Goal: Contribute content: Add original content to the website for others to see

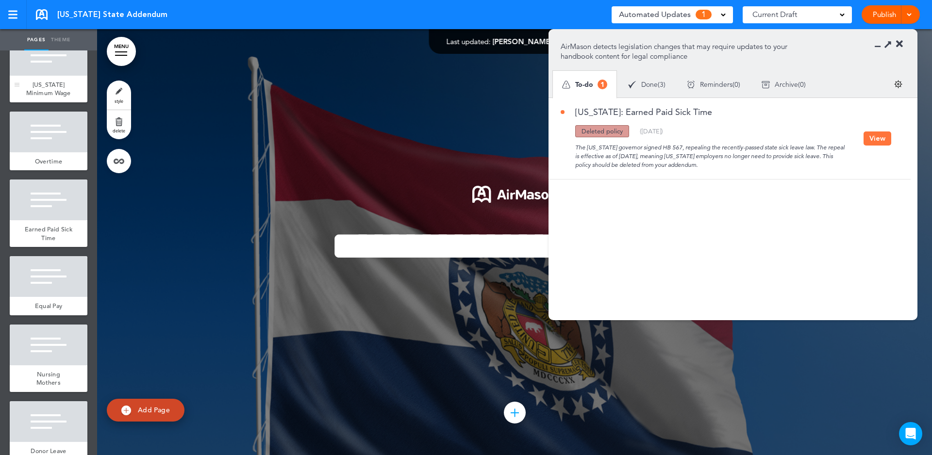
scroll to position [131, 0]
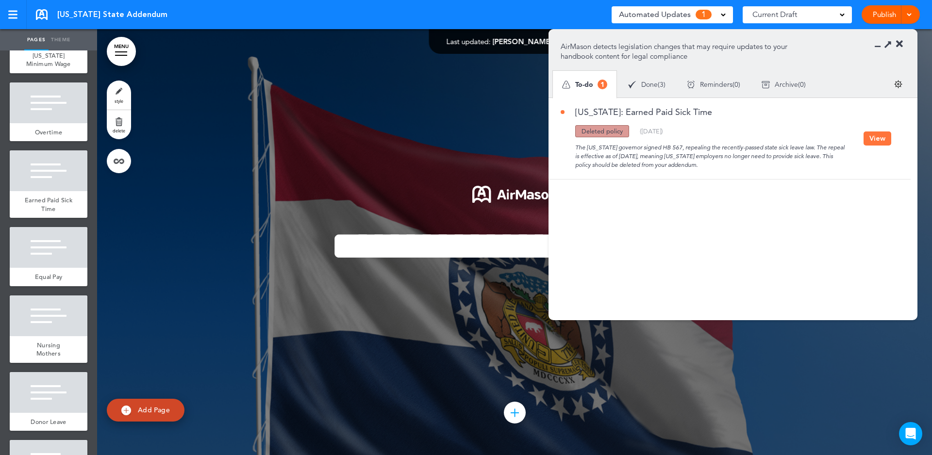
click at [877, 139] on button "View" at bounding box center [877, 139] width 28 height 14
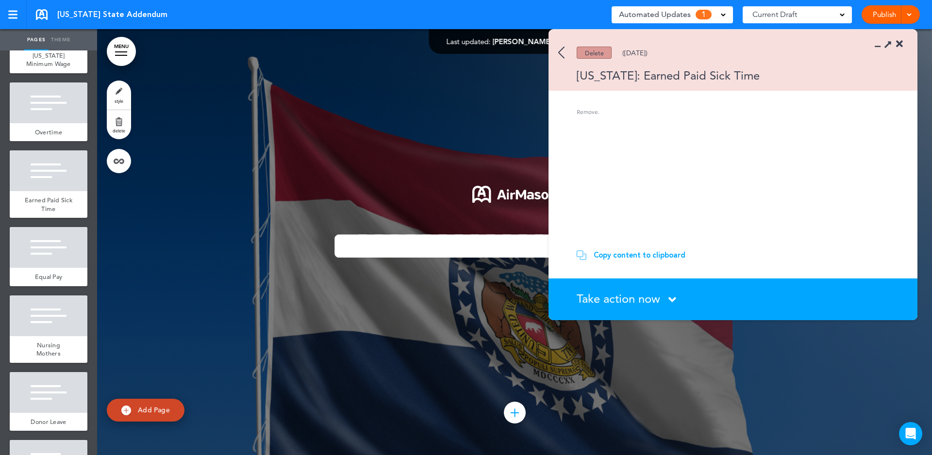
click at [632, 301] on span "Take action now" at bounding box center [618, 299] width 83 height 14
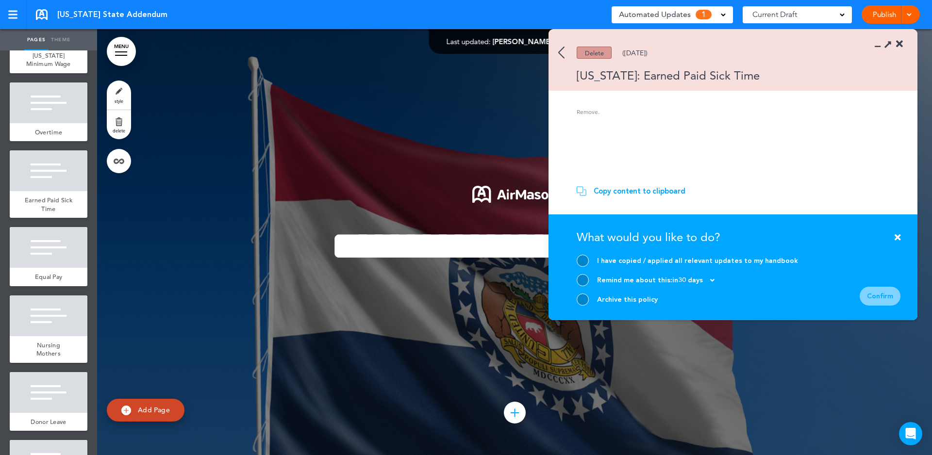
click at [581, 261] on div at bounding box center [583, 261] width 12 height 12
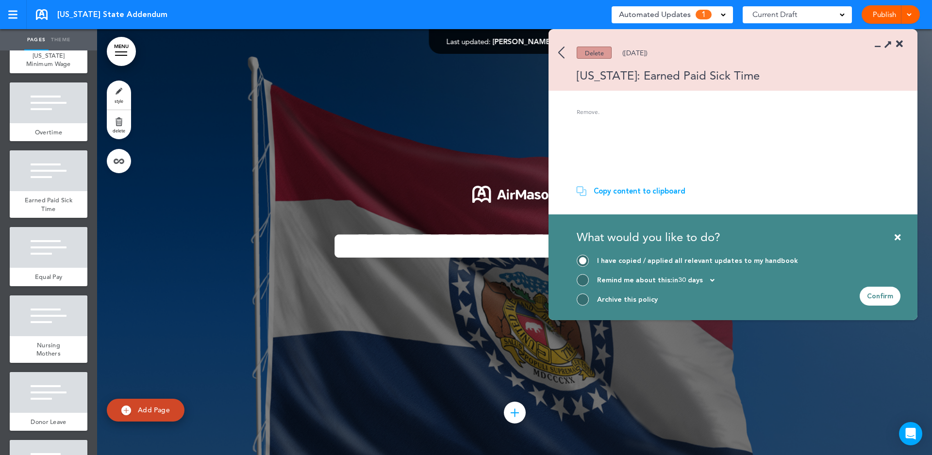
click at [876, 302] on div "Confirm" at bounding box center [880, 296] width 41 height 19
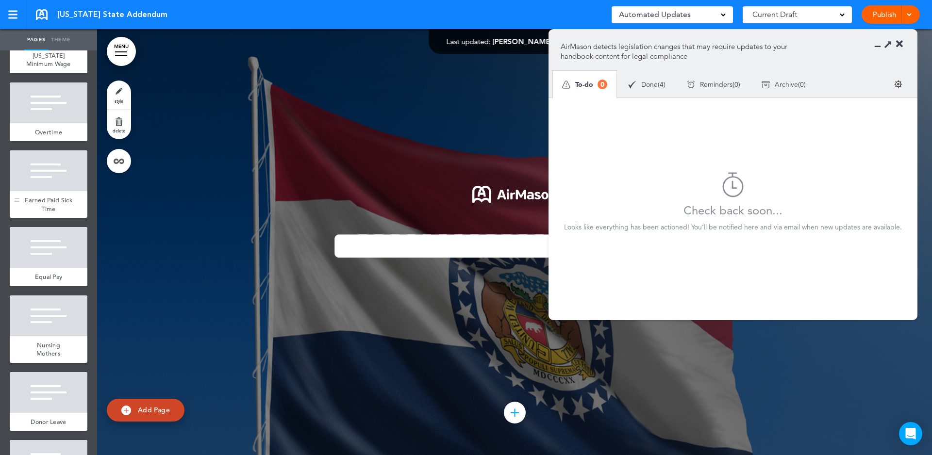
click at [64, 204] on div "Earned Paid Sick Time" at bounding box center [49, 204] width 78 height 27
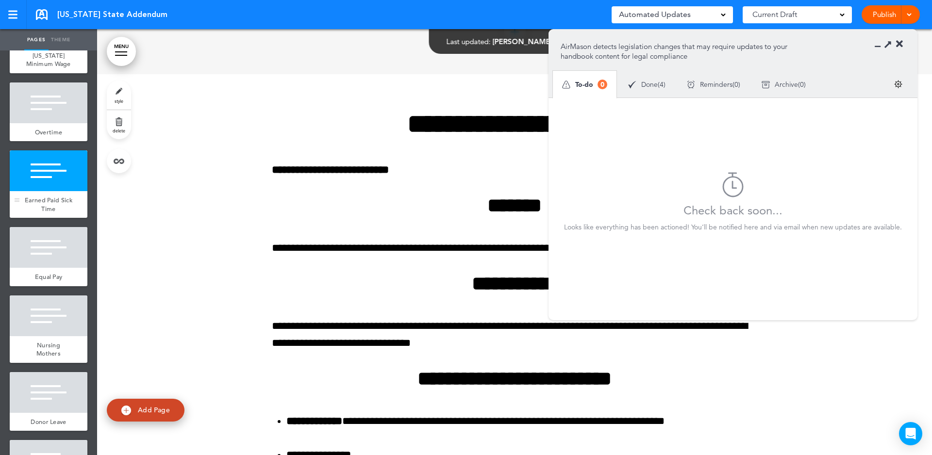
scroll to position [1278, 0]
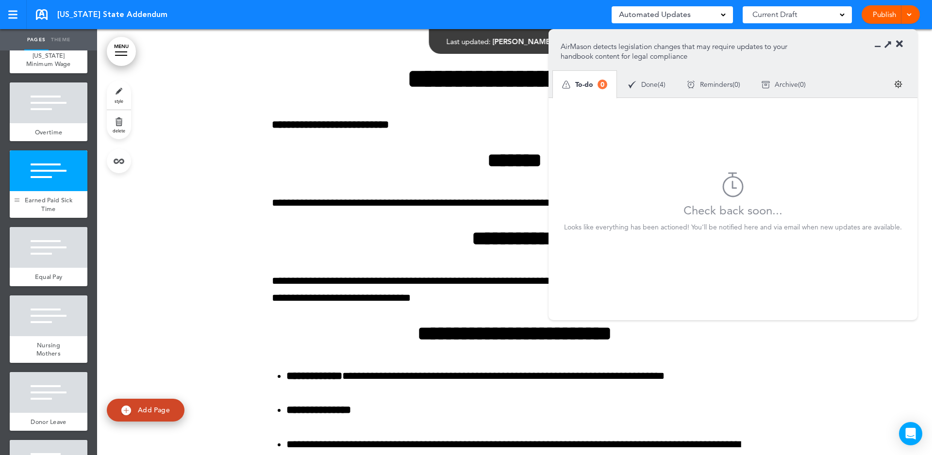
click at [18, 201] on body "Make this page common so it is available in other handbooks. This handbook [GEO…" at bounding box center [466, 227] width 932 height 455
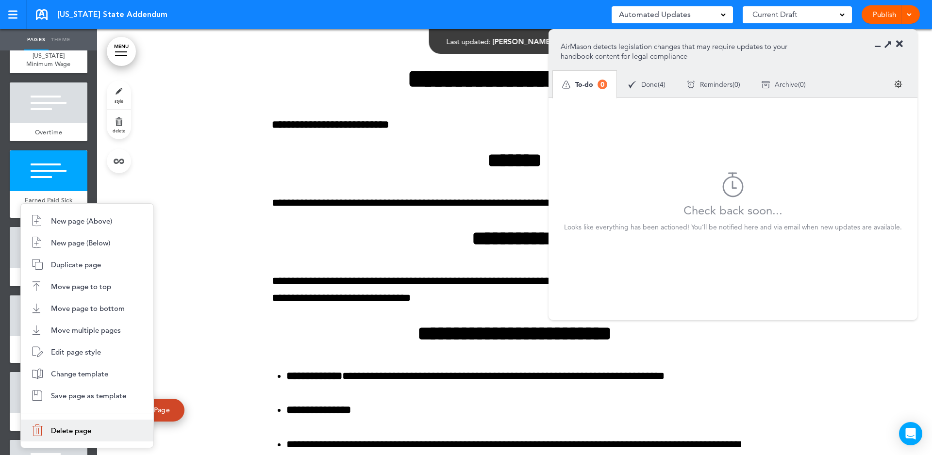
click at [84, 428] on span "Delete page" at bounding box center [71, 430] width 40 height 9
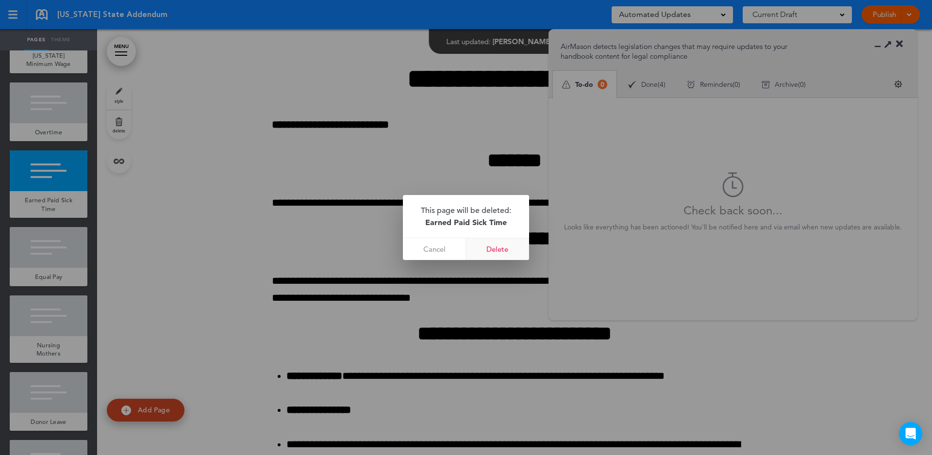
click at [504, 249] on link "Delete" at bounding box center [497, 249] width 63 height 22
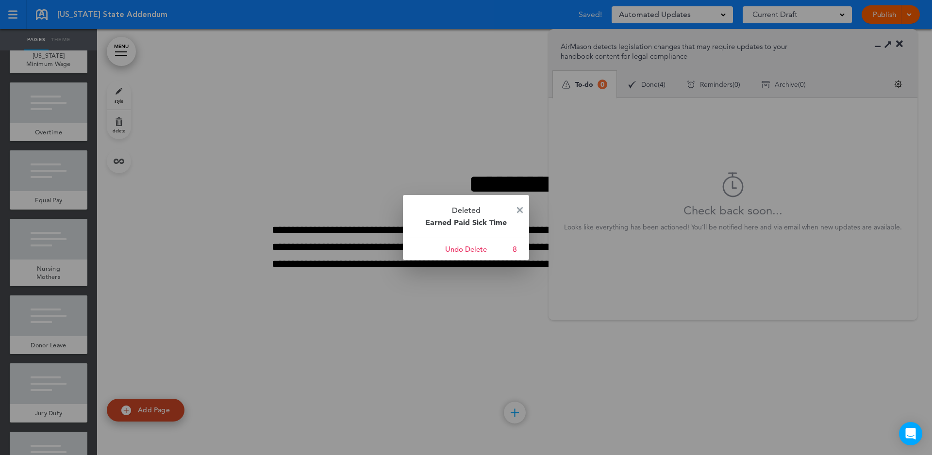
click at [520, 211] on img at bounding box center [520, 210] width 6 height 6
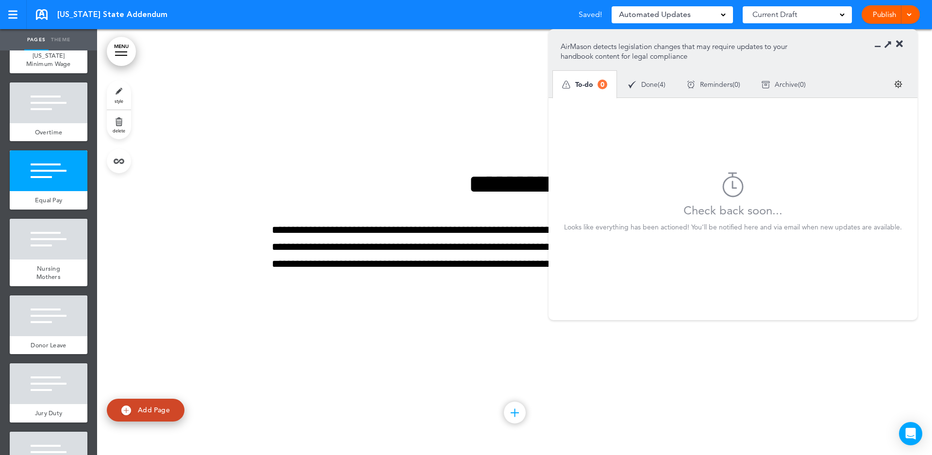
click at [902, 44] on icon at bounding box center [899, 44] width 7 height 10
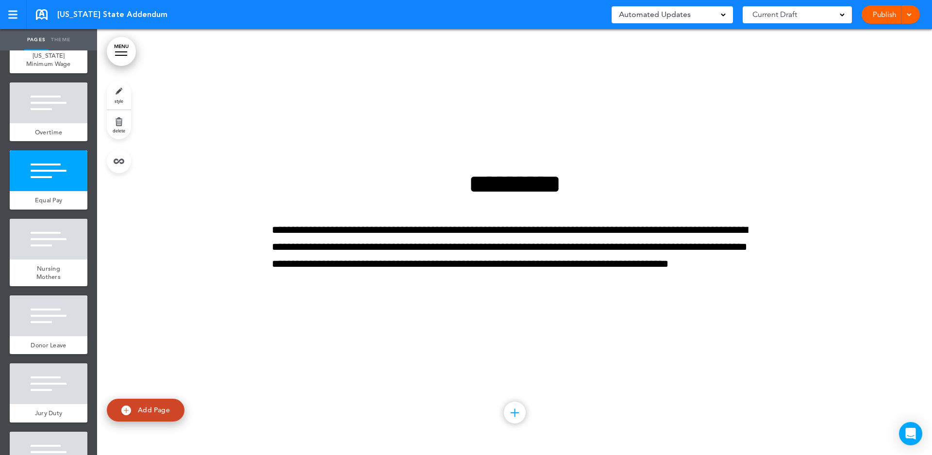
click at [882, 18] on link "Publish" at bounding box center [884, 14] width 31 height 18
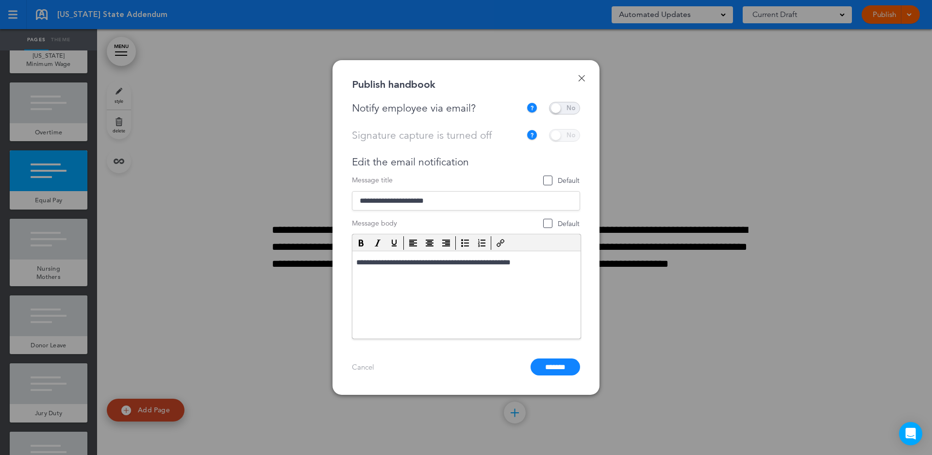
click at [560, 112] on span at bounding box center [564, 108] width 31 height 13
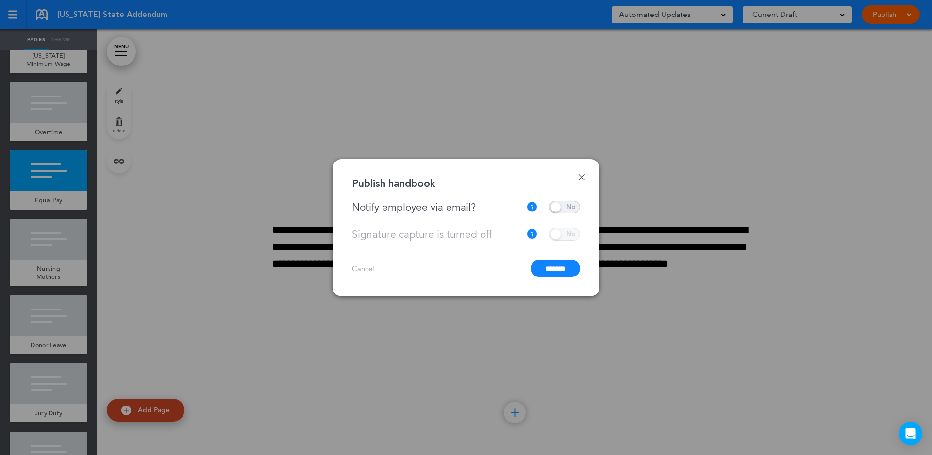
click at [551, 268] on input "*******" at bounding box center [555, 268] width 50 height 17
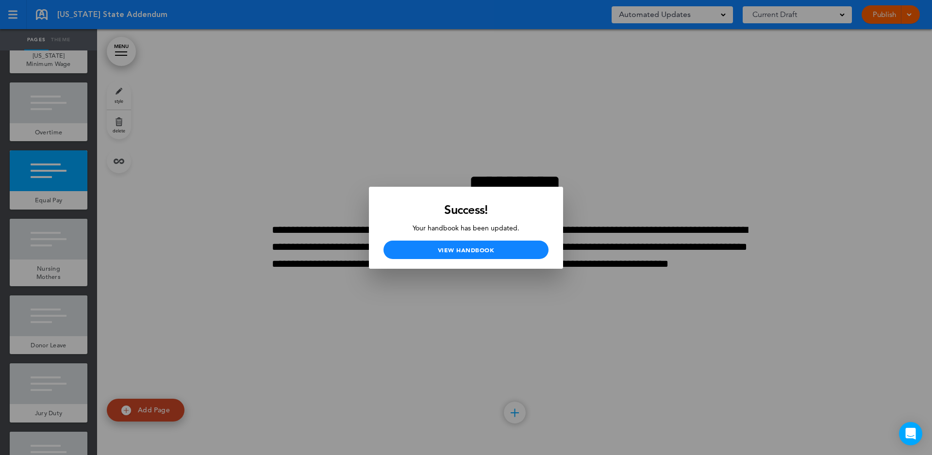
click at [559, 79] on div at bounding box center [466, 227] width 932 height 455
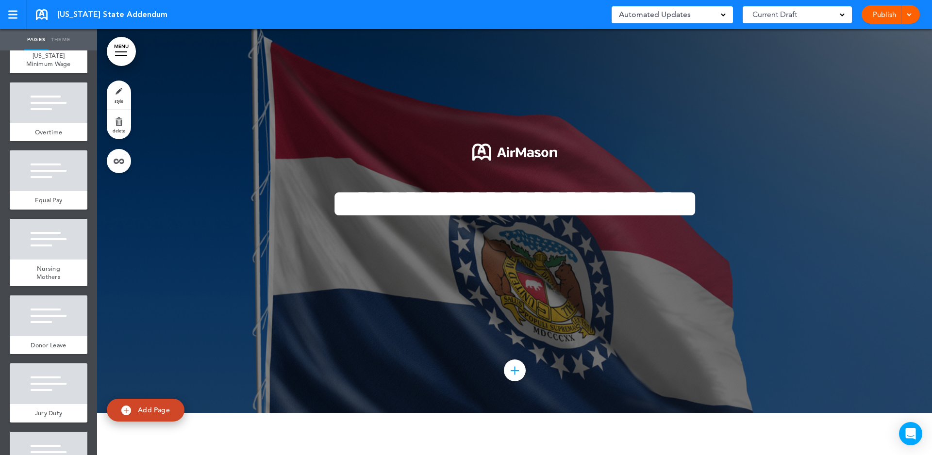
scroll to position [28, 0]
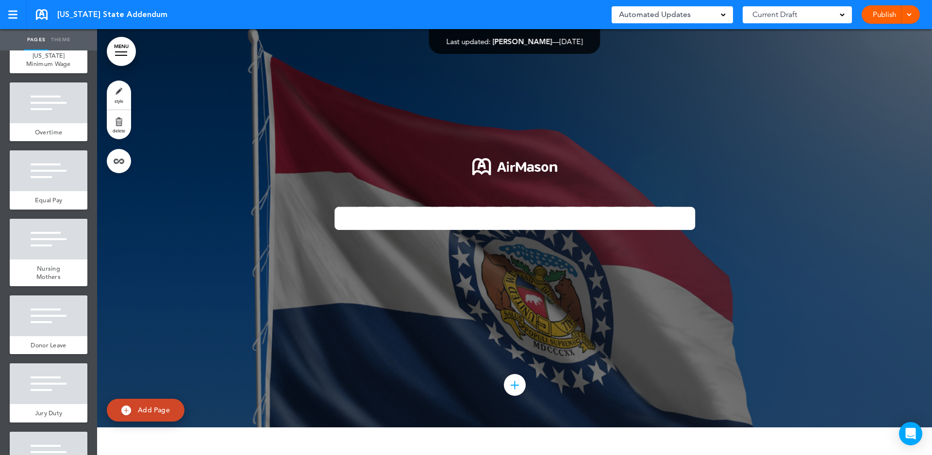
click at [39, 18] on link at bounding box center [42, 14] width 12 height 11
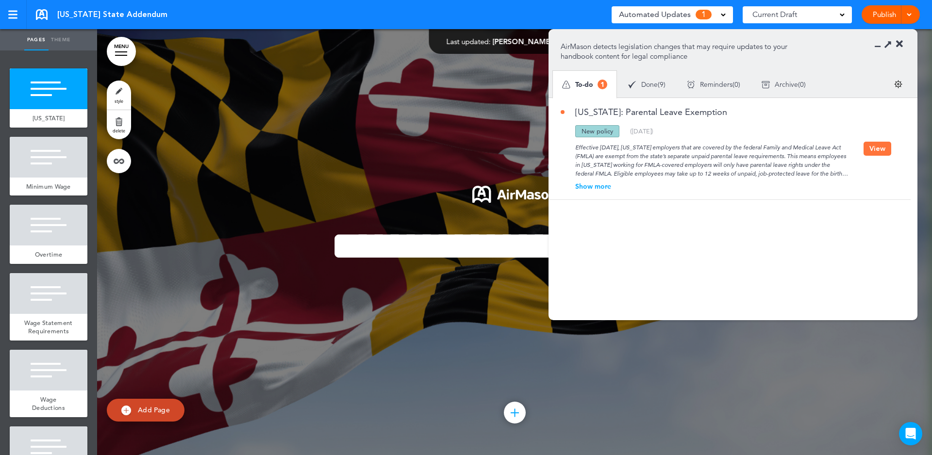
click at [879, 148] on button "View" at bounding box center [877, 149] width 28 height 14
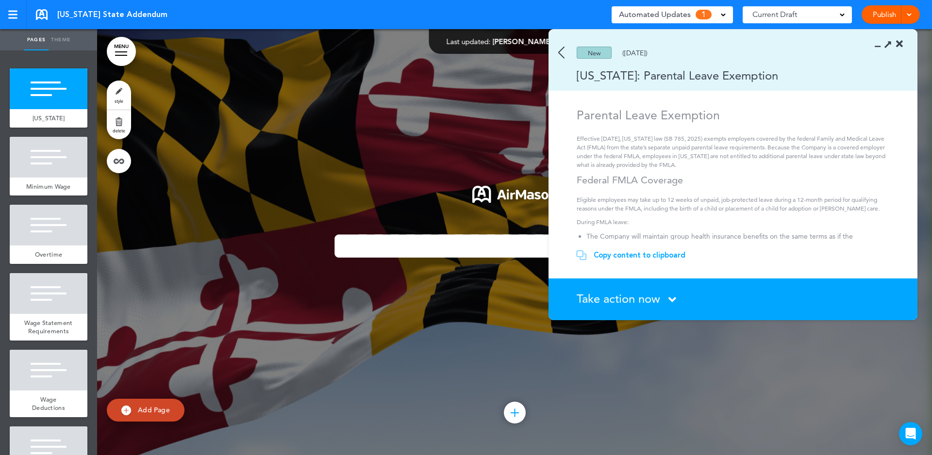
click at [635, 258] on div "Copy content to clipboard" at bounding box center [640, 255] width 92 height 10
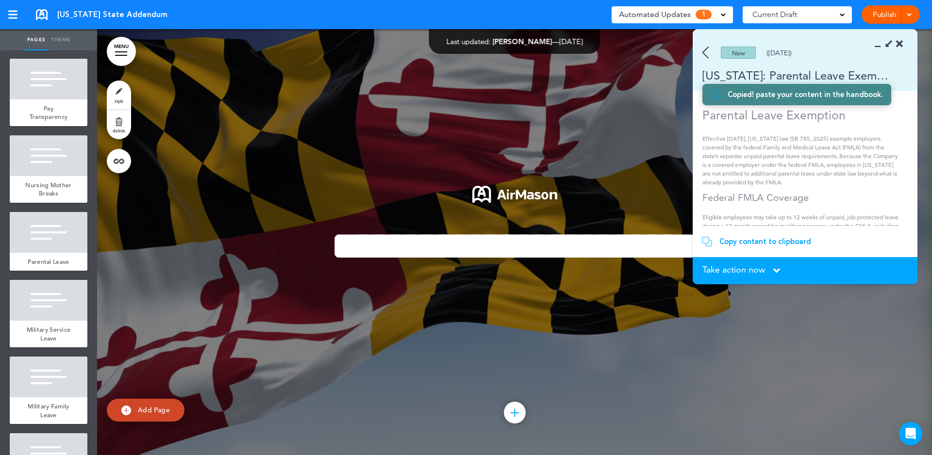
scroll to position [787, 0]
click at [50, 266] on ul "add page Maryland add page Minimum Wage add page Overtime add page" at bounding box center [48, 252] width 97 height 405
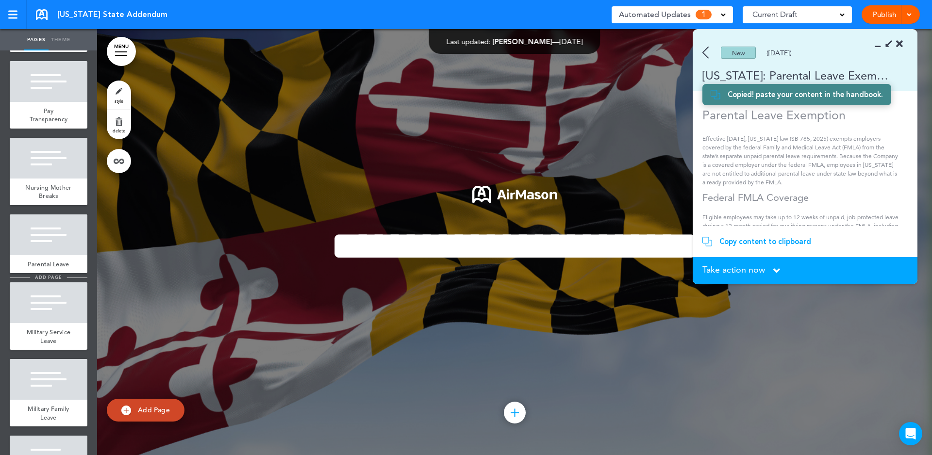
click at [47, 274] on span "add page" at bounding box center [48, 277] width 36 height 6
type input "********"
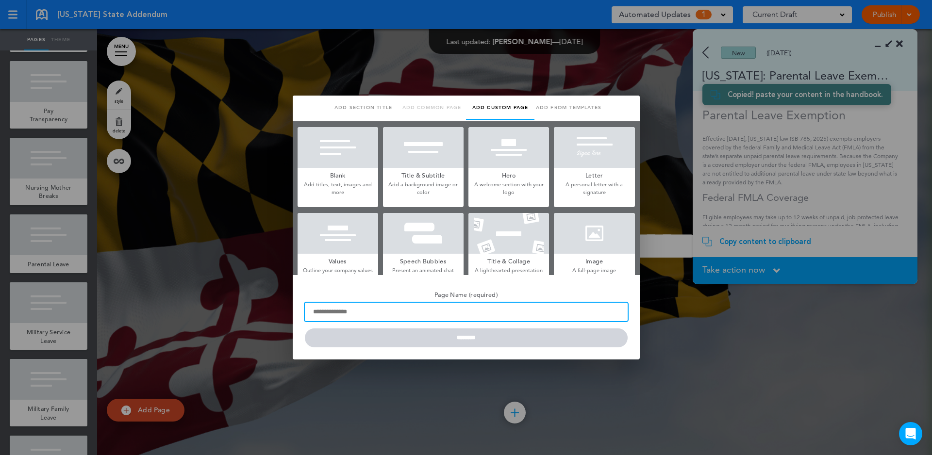
click at [312, 315] on input "Page Name (required)" at bounding box center [466, 312] width 323 height 18
type input "**********"
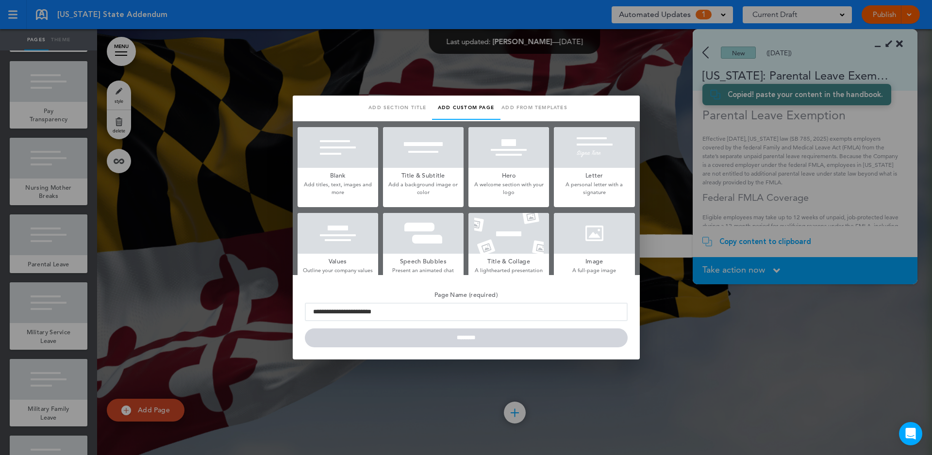
click at [329, 176] on h5 "Blank" at bounding box center [338, 175] width 81 height 14
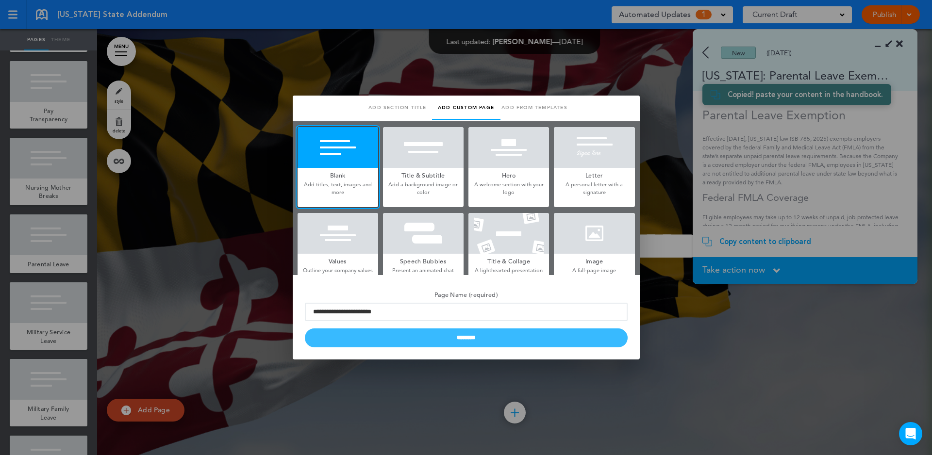
click at [431, 339] on input "********" at bounding box center [466, 338] width 323 height 19
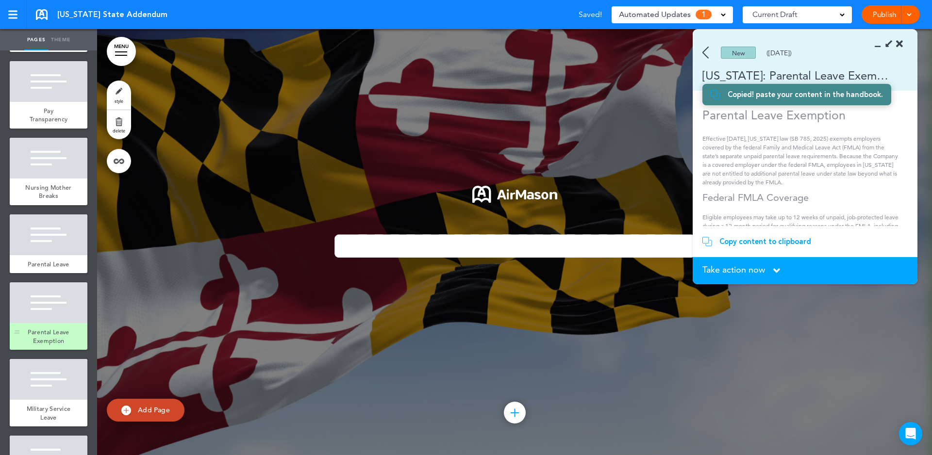
click at [69, 328] on span "Parental Leave Exemption" at bounding box center [48, 336] width 41 height 17
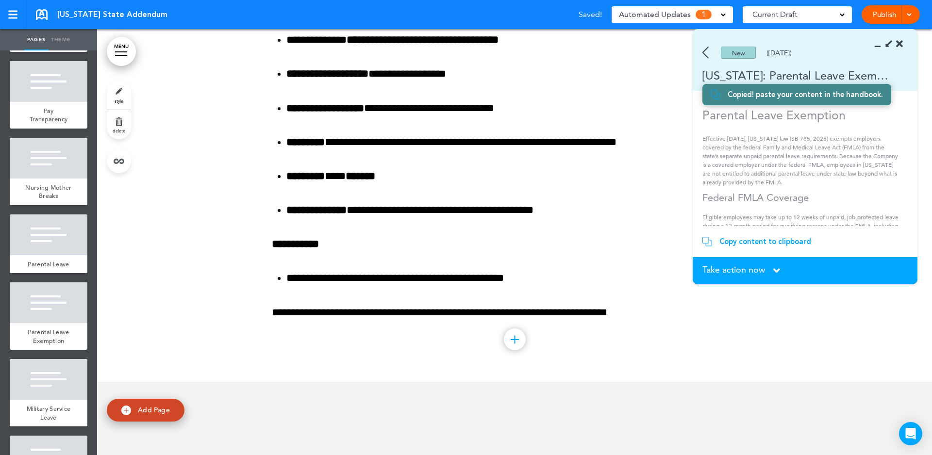
scroll to position [6718, 0]
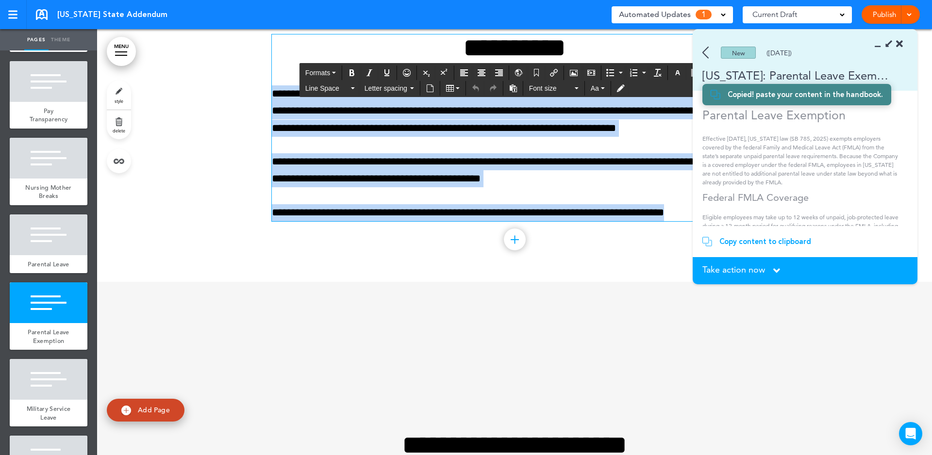
drag, startPoint x: 439, startPoint y: 87, endPoint x: 755, endPoint y: 287, distance: 374.3
click at [755, 282] on div "**********" at bounding box center [514, 140] width 485 height 284
paste div
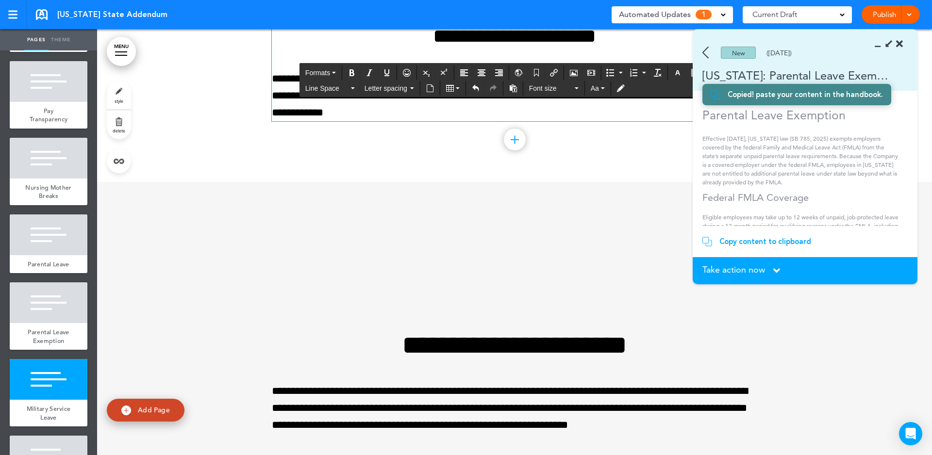
scroll to position [7326, 0]
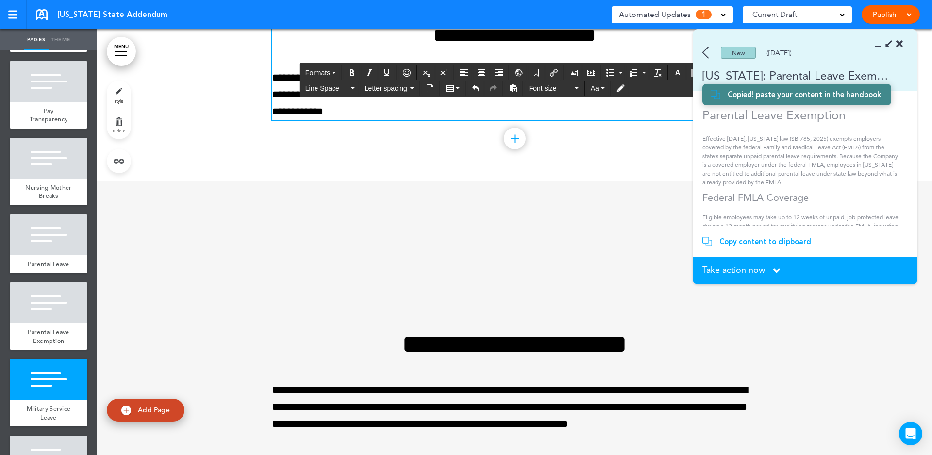
click at [738, 271] on span "Take action now" at bounding box center [733, 269] width 63 height 9
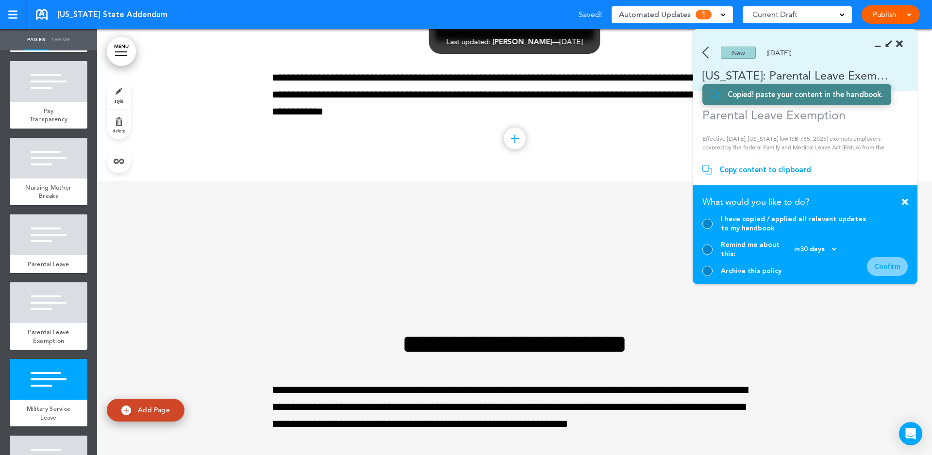
click at [709, 229] on div at bounding box center [707, 224] width 10 height 10
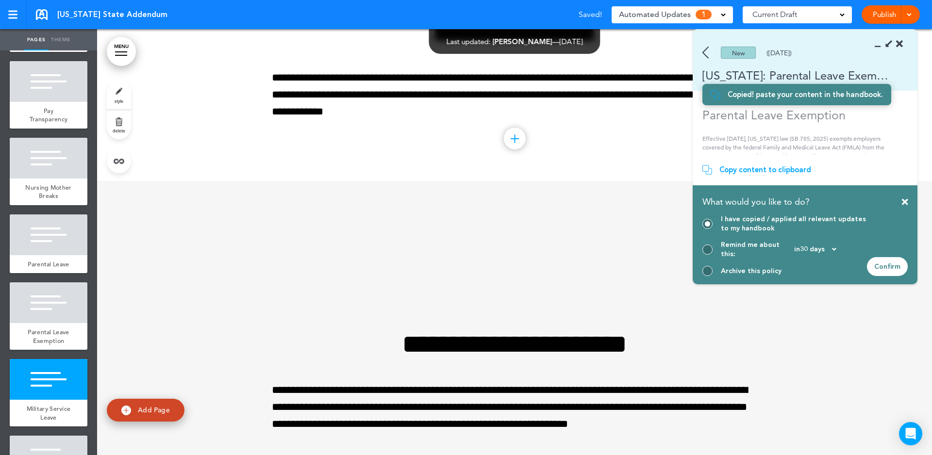
click at [891, 268] on div "Confirm" at bounding box center [887, 266] width 41 height 19
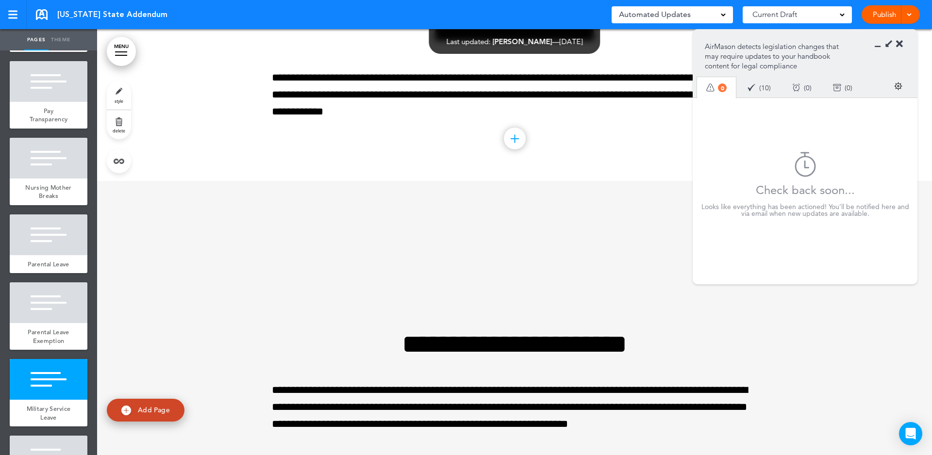
drag, startPoint x: 901, startPoint y: 46, endPoint x: 892, endPoint y: 33, distance: 16.2
click at [900, 46] on icon at bounding box center [899, 44] width 7 height 10
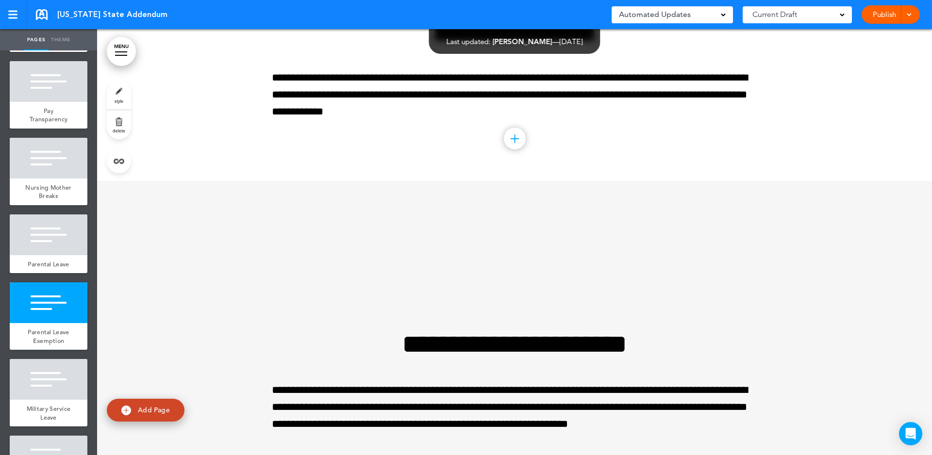
click at [878, 13] on link "Publish" at bounding box center [884, 14] width 31 height 18
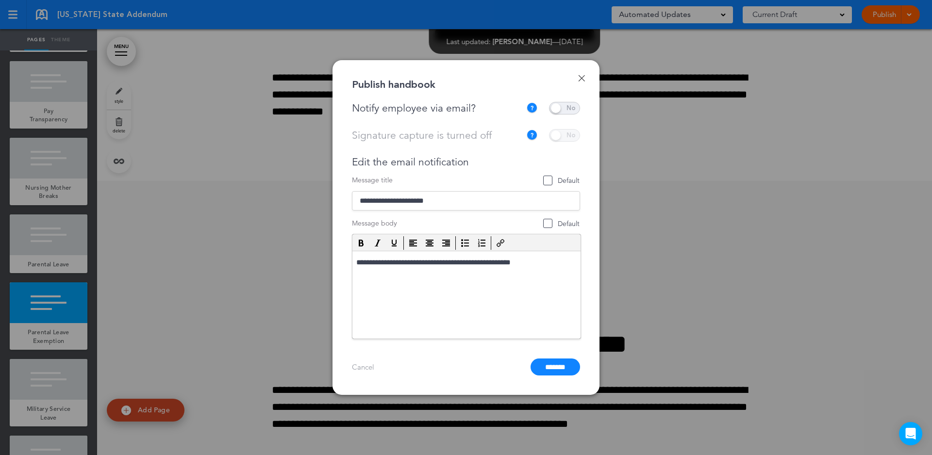
drag, startPoint x: 562, startPoint y: 104, endPoint x: 564, endPoint y: 120, distance: 16.1
click at [562, 104] on span at bounding box center [564, 108] width 31 height 13
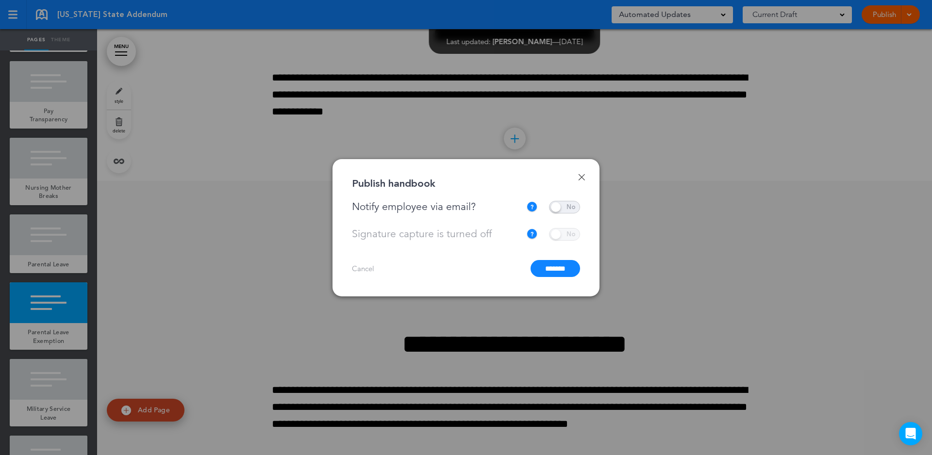
click at [548, 267] on input "*******" at bounding box center [555, 268] width 50 height 17
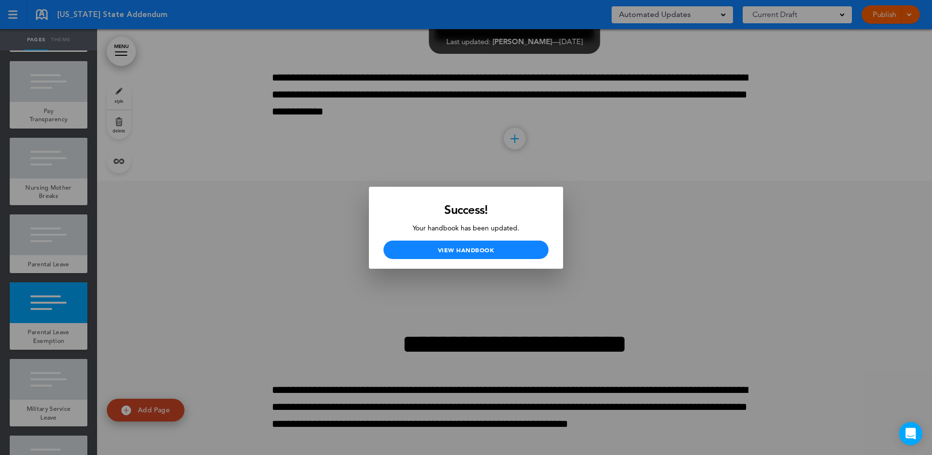
click at [39, 16] on div at bounding box center [466, 227] width 932 height 455
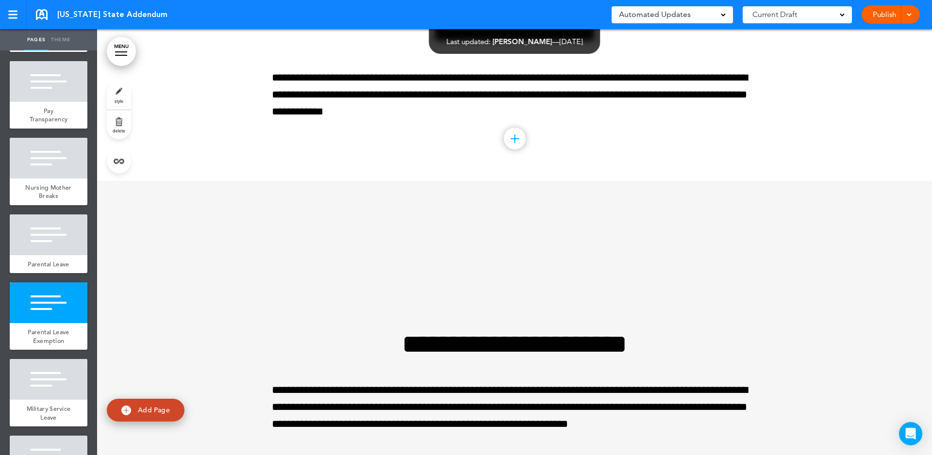
click at [43, 18] on link at bounding box center [42, 14] width 12 height 11
